Goal: Information Seeking & Learning: Learn about a topic

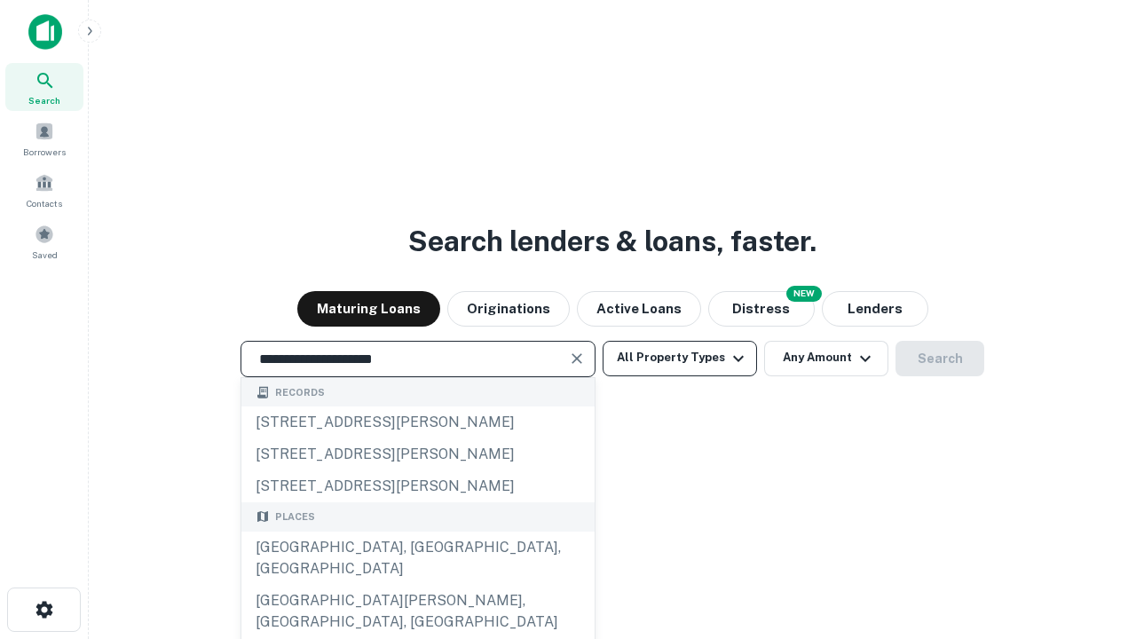
click at [680, 358] on button "All Property Types" at bounding box center [680, 359] width 154 height 36
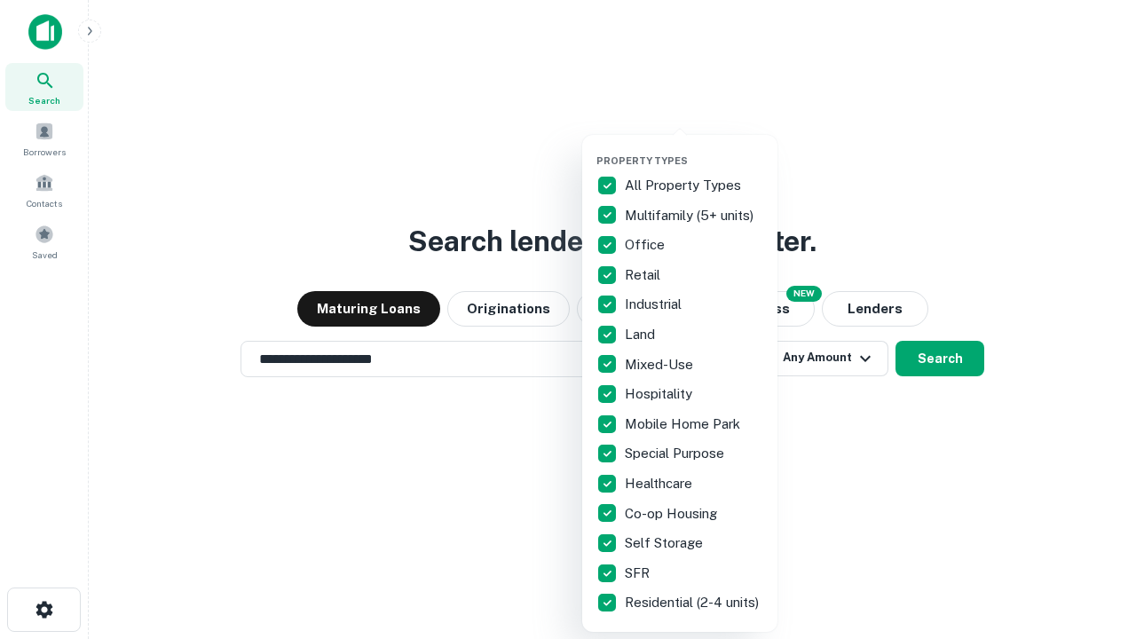
type input "**********"
click at [694, 149] on button "button" at bounding box center [694, 149] width 195 height 1
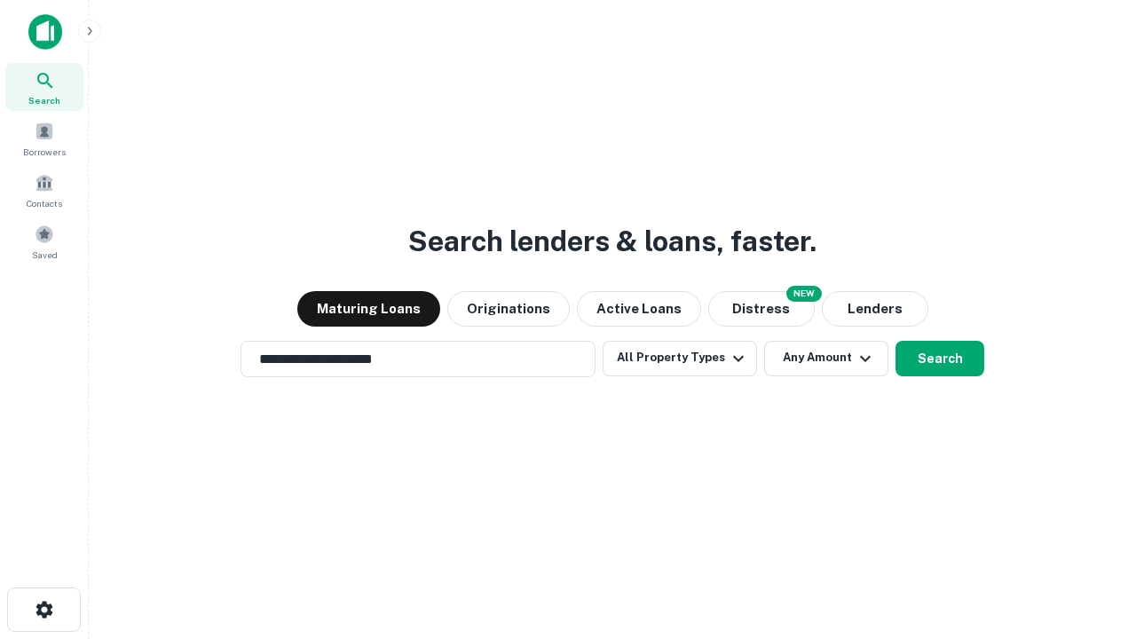
scroll to position [11, 214]
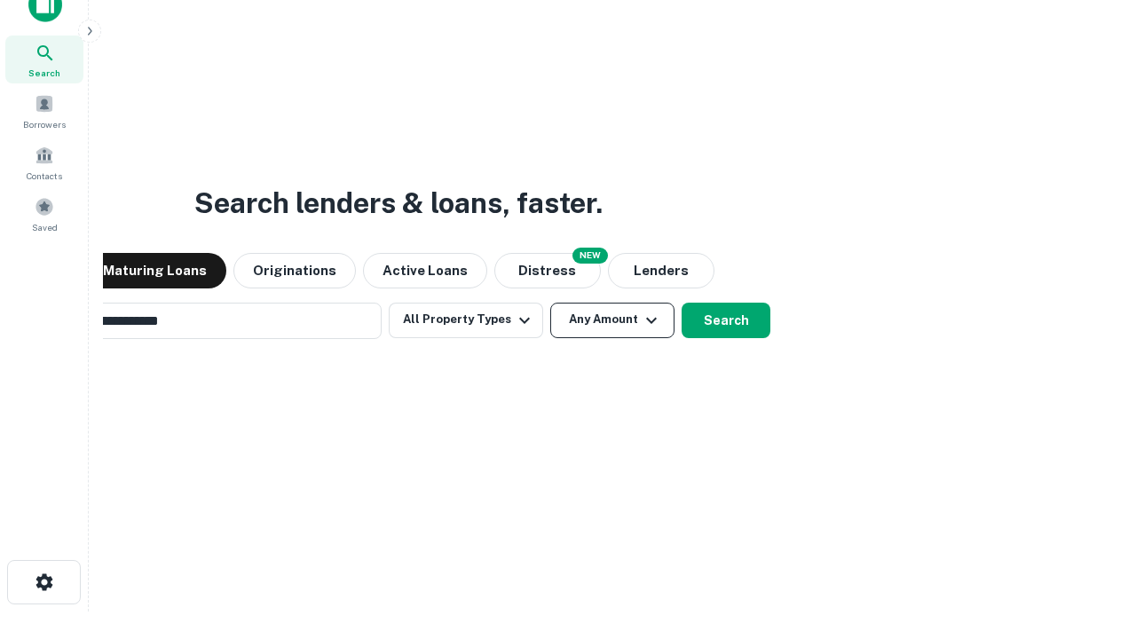
click at [550, 303] on button "Any Amount" at bounding box center [612, 321] width 124 height 36
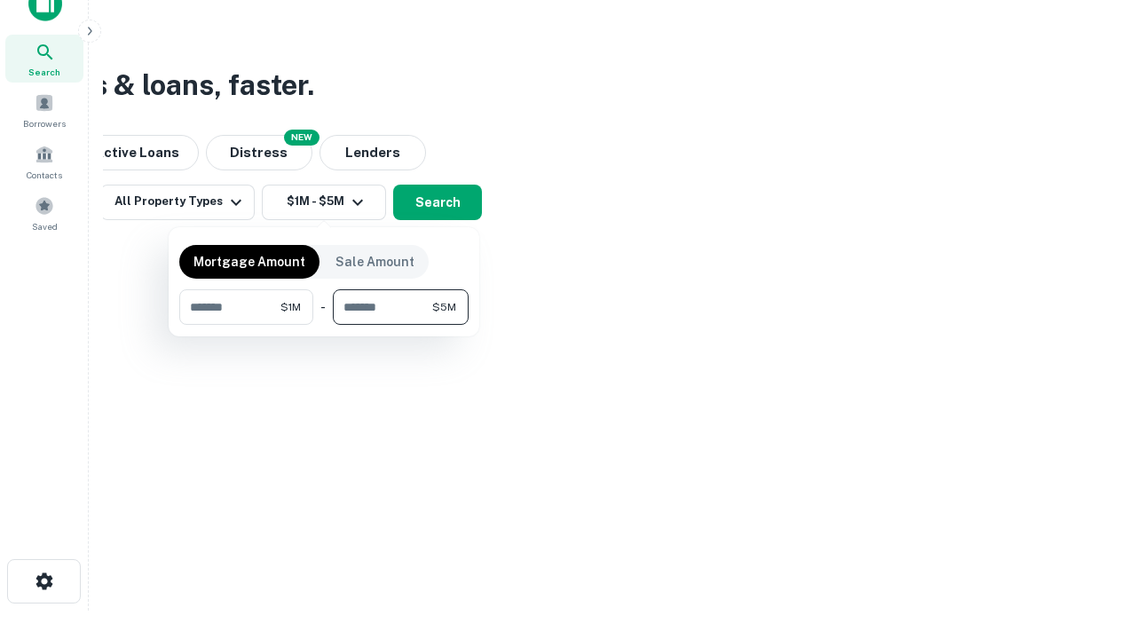
type input "*******"
click at [324, 325] on button "button" at bounding box center [323, 325] width 289 height 1
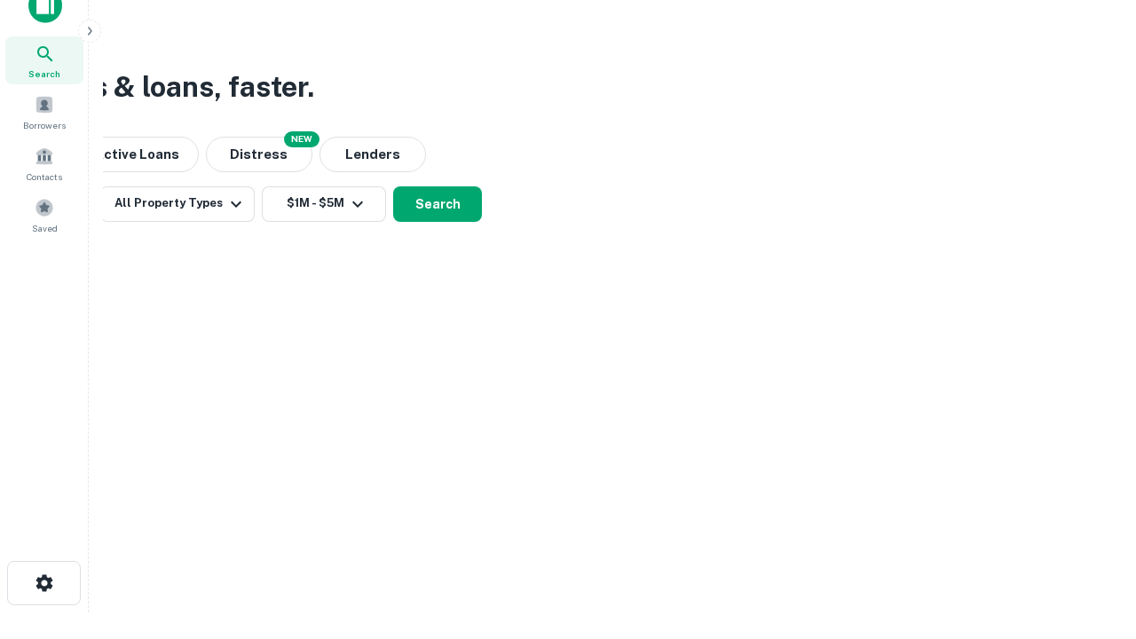
scroll to position [11, 328]
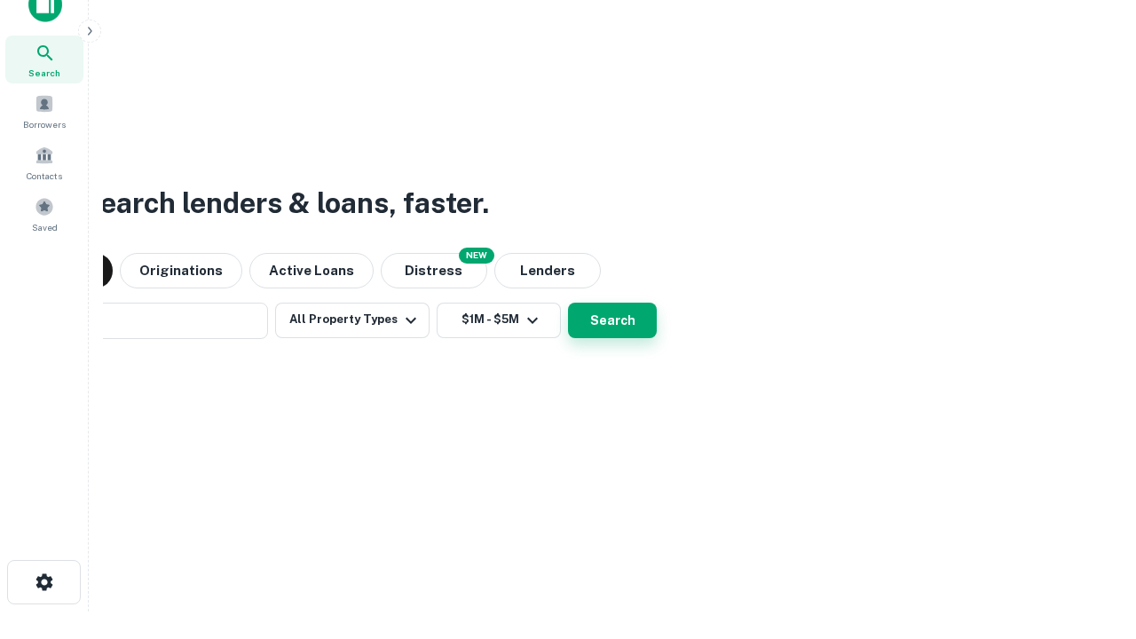
click at [568, 303] on button "Search" at bounding box center [612, 321] width 89 height 36
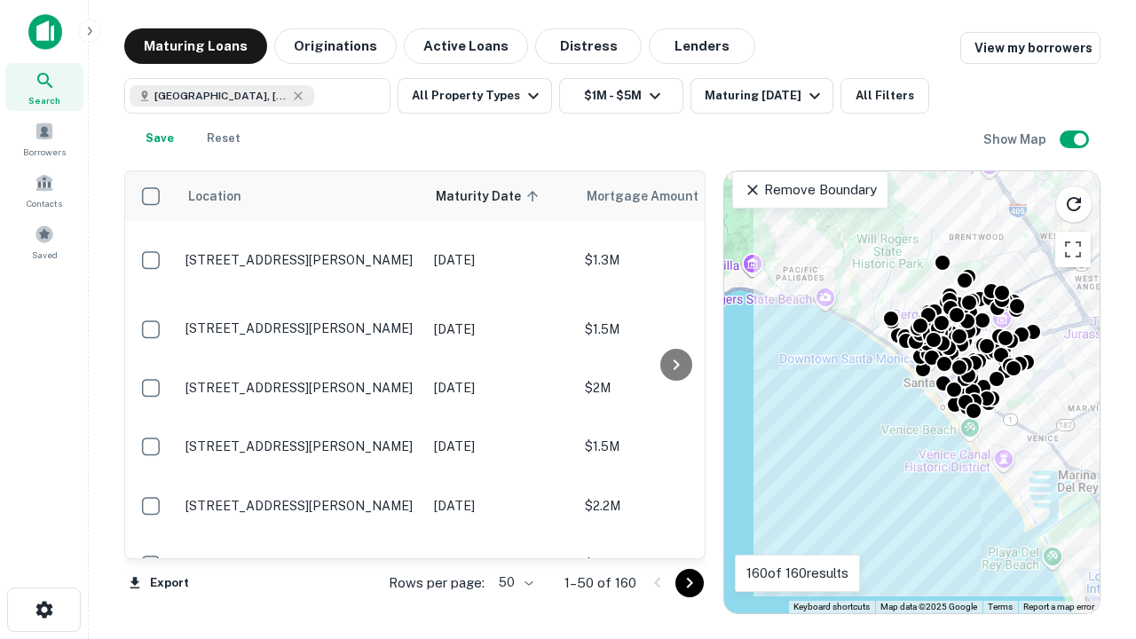
click at [513, 582] on body "Search Borrowers Contacts Saved Maturing Loans Originations Active Loans Distre…" at bounding box center [568, 319] width 1136 height 639
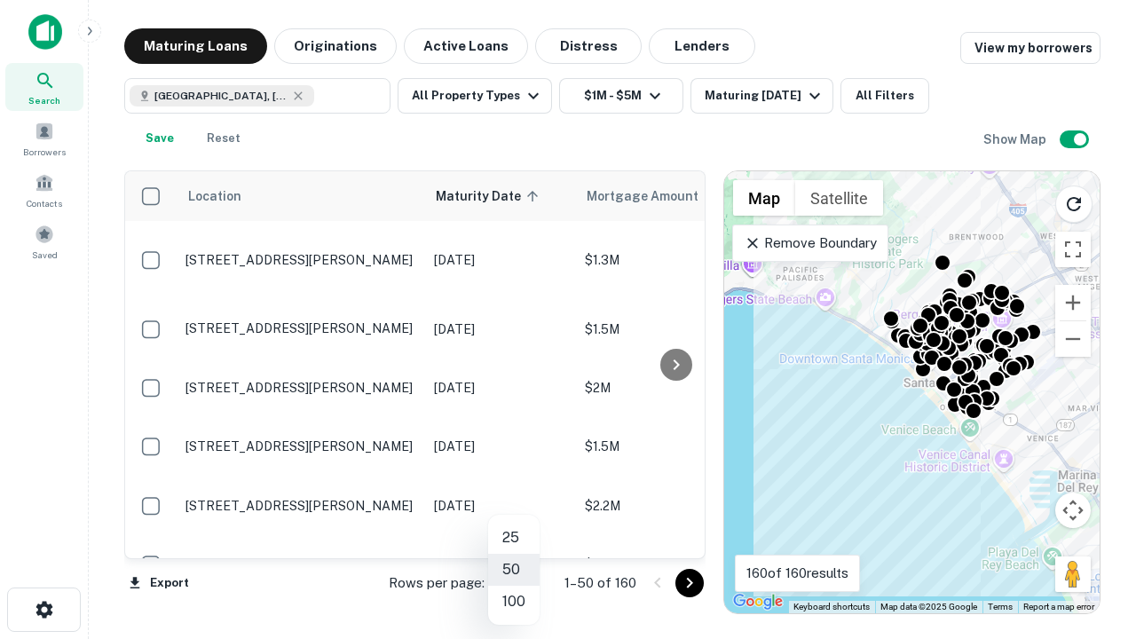
click at [514, 538] on li "25" at bounding box center [513, 538] width 51 height 32
